Goal: Register for event/course

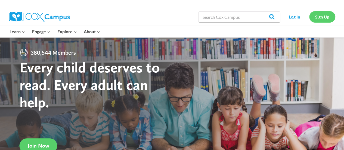
click at [323, 17] on link "Sign Up" at bounding box center [322, 16] width 26 height 11
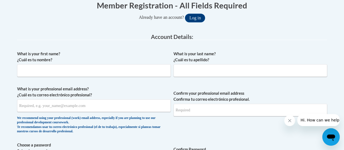
scroll to position [116, 0]
click at [157, 74] on input "What is your first name? ¿Cuál es tu nombre?" at bounding box center [94, 70] width 154 height 13
click at [156, 70] on input "What is your first name? ¿Cuál es tu nombre?" at bounding box center [94, 70] width 154 height 13
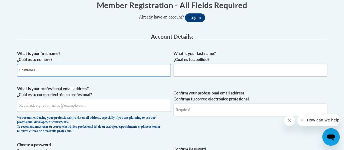
type input "Shanteasa"
type input "Orr"
type input "shanteasa.orr@rusd.org"
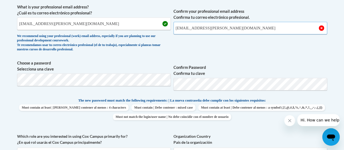
scroll to position [198, 0]
type input "shanteasa.orr@rusd.org"
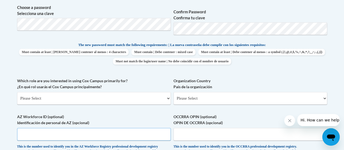
scroll to position [253, 0]
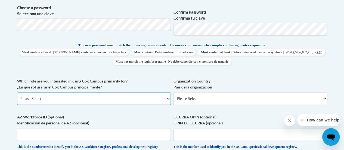
click at [129, 100] on select "Please Select College/University | Colegio/Universidad Community/Nonprofit Part…" at bounding box center [94, 98] width 154 height 13
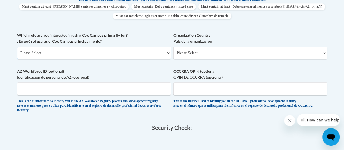
scroll to position [301, 0]
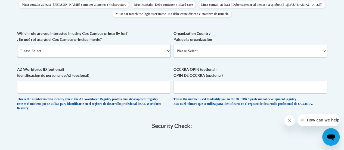
click at [166, 56] on select "Please Select College/University | Colegio/Universidad Community/Nonprofit Part…" at bounding box center [94, 51] width 154 height 13
select select "fbf2d438-af2f-41f8-98f1-81c410e29de3"
click at [17, 45] on select "Please Select College/University | Colegio/Universidad Community/Nonprofit Part…" at bounding box center [94, 51] width 154 height 13
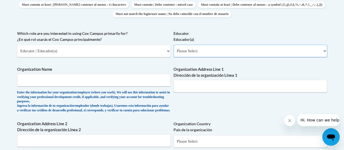
click at [231, 54] on select "Please Select Early Learning/Daycare Teacher/Family Home Care Provider | Maestr…" at bounding box center [251, 51] width 154 height 13
select select "8e40623d-54d0-45cd-9f92-5df65cd3f8cf"
click at [174, 45] on select "Please Select Early Learning/Daycare Teacher/Family Home Care Provider | Maestr…" at bounding box center [251, 51] width 154 height 13
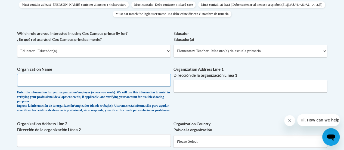
click at [155, 81] on input "Organization Name" at bounding box center [94, 80] width 154 height 13
type input "S"
type input "Racine Unified School District"
click at [250, 87] on input "Organization Address Line 1 Dirección de la organización Línea 1" at bounding box center [251, 86] width 154 height 13
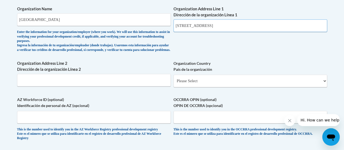
scroll to position [366, 0]
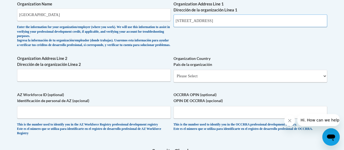
type input "3109 Mt Pleasant St"
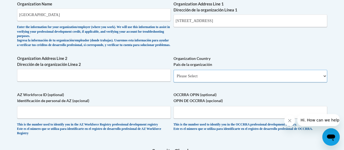
click at [258, 82] on select "Please Select United States | Estados Unidos Outside of the United States | Fue…" at bounding box center [251, 76] width 154 height 13
select select "ad49bcad-a171-4b2e-b99c-48b446064914"
click at [174, 74] on select "Please Select United States | Estados Unidos Outside of the United States | Fue…" at bounding box center [251, 76] width 154 height 13
select select
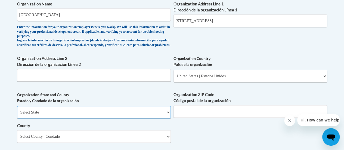
click at [118, 118] on select "Select State Alabama Alaska Arizona Arkansas California Colorado Connecticut De…" at bounding box center [94, 112] width 154 height 13
select select "Wisconsin"
click at [17, 110] on select "Select State Alabama Alaska Arizona Arkansas California Colorado Connecticut De…" at bounding box center [94, 112] width 154 height 13
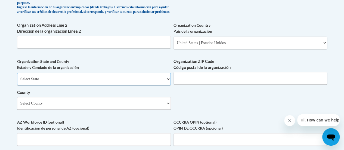
scroll to position [401, 0]
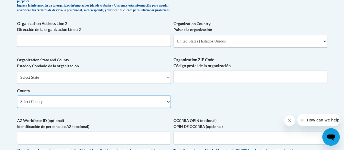
click at [167, 104] on select "Select County Adams Ashland Barron Bayfield Brown Buffalo Burnett Calumet Chipp…" at bounding box center [94, 101] width 154 height 13
select select "Racine"
click at [17, 99] on select "Select County Adams Ashland Barron Bayfield Brown Buffalo Burnett Calumet Chipp…" at bounding box center [94, 101] width 154 height 13
click at [218, 81] on input "Organization ZIP Code Código postal de la organización" at bounding box center [251, 76] width 154 height 13
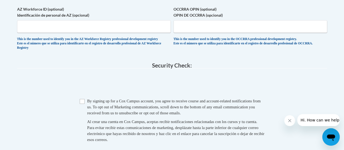
scroll to position [514, 0]
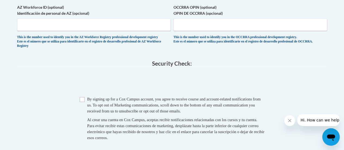
type input "53404"
click at [82, 102] on input "Checkbox" at bounding box center [82, 99] width 5 height 5
checkbox input "true"
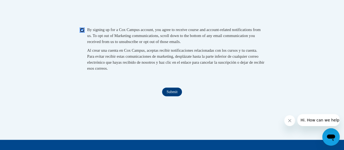
scroll to position [583, 0]
click at [176, 96] on input "Submit" at bounding box center [172, 92] width 20 height 9
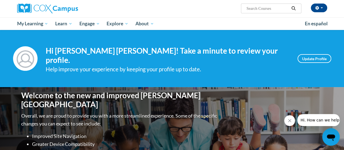
scroll to position [41, 0]
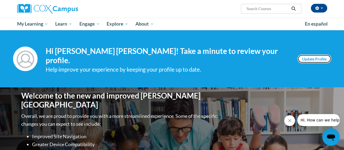
click at [316, 56] on link "Update Profile" at bounding box center [315, 58] width 34 height 9
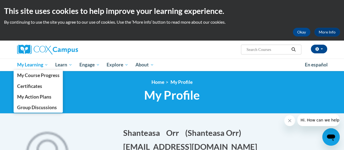
click at [42, 65] on span "My Learning" at bounding box center [32, 64] width 31 height 7
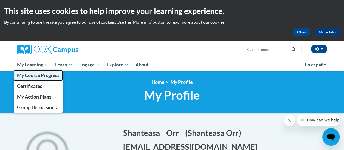
click at [53, 76] on span "My Course Progress" at bounding box center [38, 75] width 42 height 6
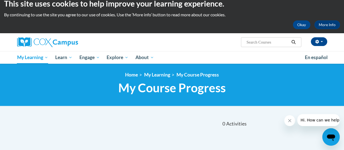
scroll to position [7, 0]
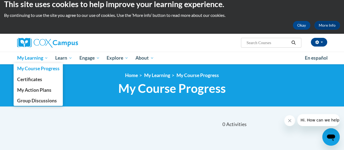
click at [47, 58] on span "My Learning" at bounding box center [32, 58] width 31 height 7
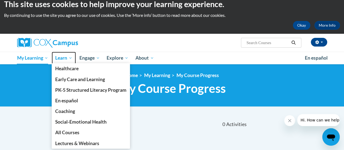
click at [69, 59] on span "Learn" at bounding box center [63, 58] width 17 height 7
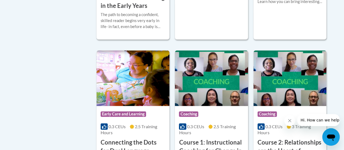
scroll to position [264, 0]
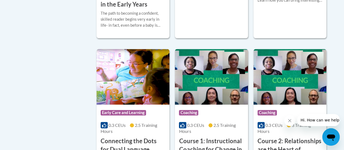
click at [289, 121] on icon "Close message from company" at bounding box center [290, 120] width 4 height 4
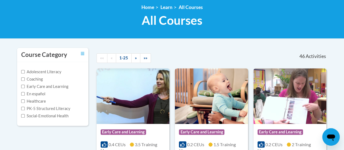
scroll to position [76, 0]
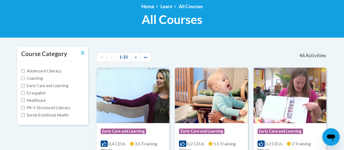
click at [62, 108] on label "PK-5 Structured Literacy" at bounding box center [45, 108] width 49 height 6
click at [25, 108] on input "PK-5 Structured Literacy" at bounding box center [23, 108] width 4 height 4
checkbox input "true"
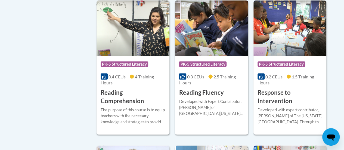
scroll to position [455, 0]
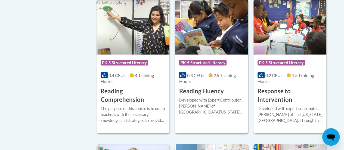
click at [147, 115] on div "The purpose of this course is to equip teachers with the necessary knowledge an…" at bounding box center [133, 114] width 65 height 18
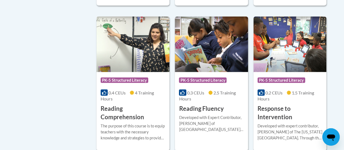
scroll to position [429, 0]
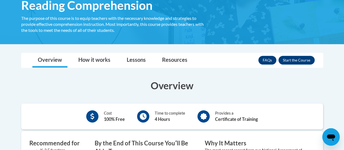
scroll to position [93, 0]
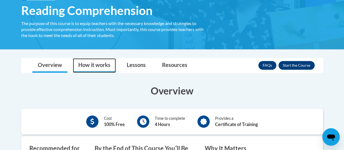
click at [105, 66] on link "How it works" at bounding box center [94, 65] width 43 height 14
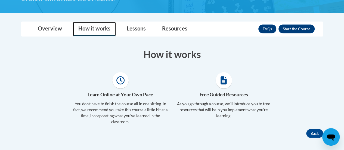
scroll to position [126, 0]
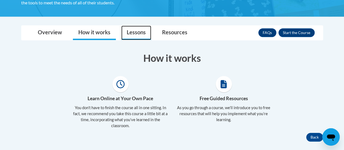
click at [138, 32] on link "Lessons" at bounding box center [136, 33] width 30 height 14
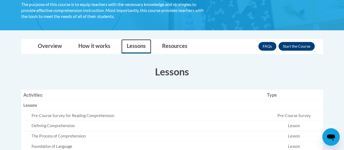
scroll to position [111, 0]
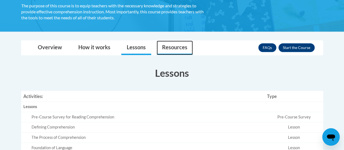
click at [181, 50] on link "Resources" at bounding box center [175, 48] width 36 height 14
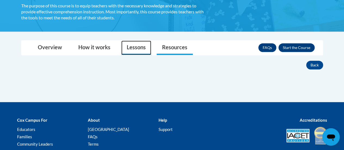
click at [140, 48] on link "Lessons" at bounding box center [136, 48] width 30 height 14
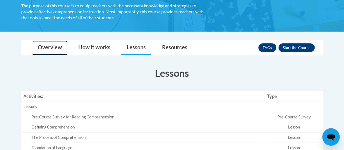
click at [57, 44] on link "Overview" at bounding box center [49, 48] width 35 height 14
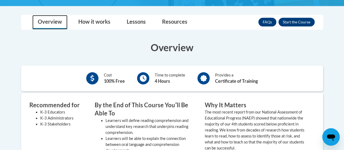
scroll to position [135, 0]
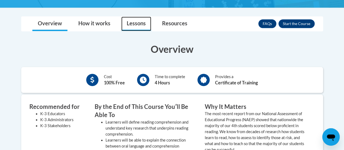
click at [138, 21] on link "Lessons" at bounding box center [136, 24] width 30 height 14
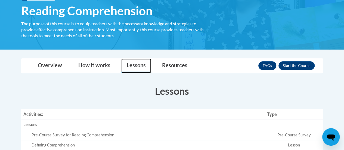
scroll to position [91, 0]
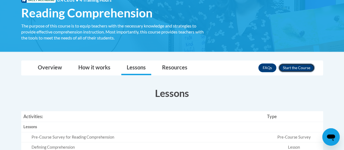
click at [301, 69] on button "Enroll" at bounding box center [297, 67] width 36 height 9
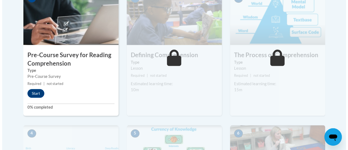
scroll to position [189, 0]
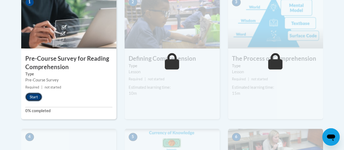
click at [39, 98] on button "Start" at bounding box center [33, 97] width 17 height 9
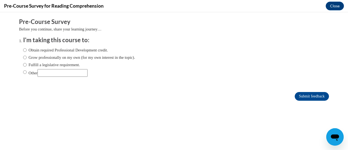
scroll to position [0, 0]
click at [23, 67] on input "Fulfill a legislative requirement." at bounding box center [25, 65] width 4 height 6
radio input "true"
click at [308, 97] on input "Submit feedback" at bounding box center [312, 96] width 34 height 9
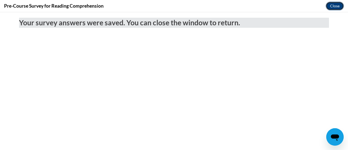
click at [337, 8] on button "Close" at bounding box center [335, 6] width 18 height 9
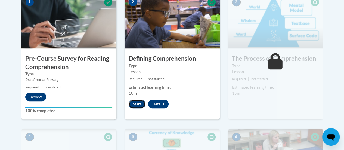
click at [140, 104] on button "Start" at bounding box center [137, 104] width 17 height 9
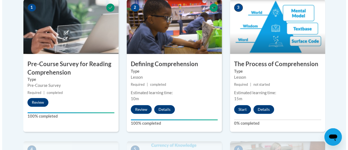
scroll to position [184, 0]
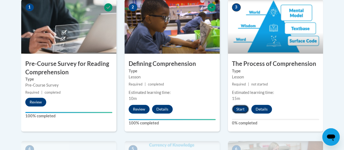
click at [239, 109] on button "Start" at bounding box center [240, 109] width 17 height 9
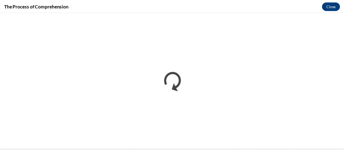
scroll to position [0, 0]
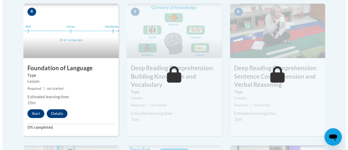
scroll to position [322, 0]
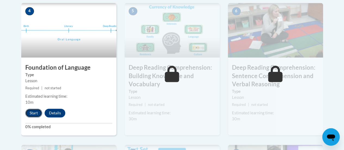
click at [37, 112] on button "Start" at bounding box center [33, 113] width 17 height 9
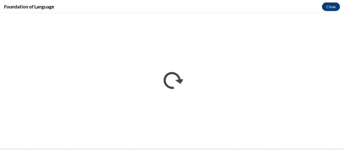
scroll to position [0, 0]
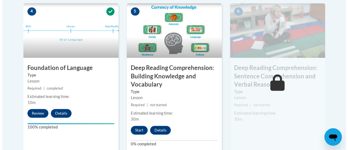
scroll to position [323, 0]
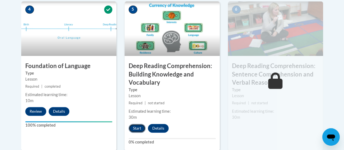
click at [138, 129] on button "Start" at bounding box center [137, 128] width 17 height 9
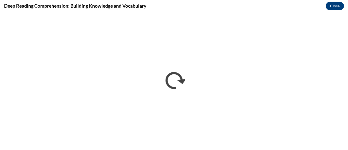
scroll to position [0, 0]
